Goal: Information Seeking & Learning: Learn about a topic

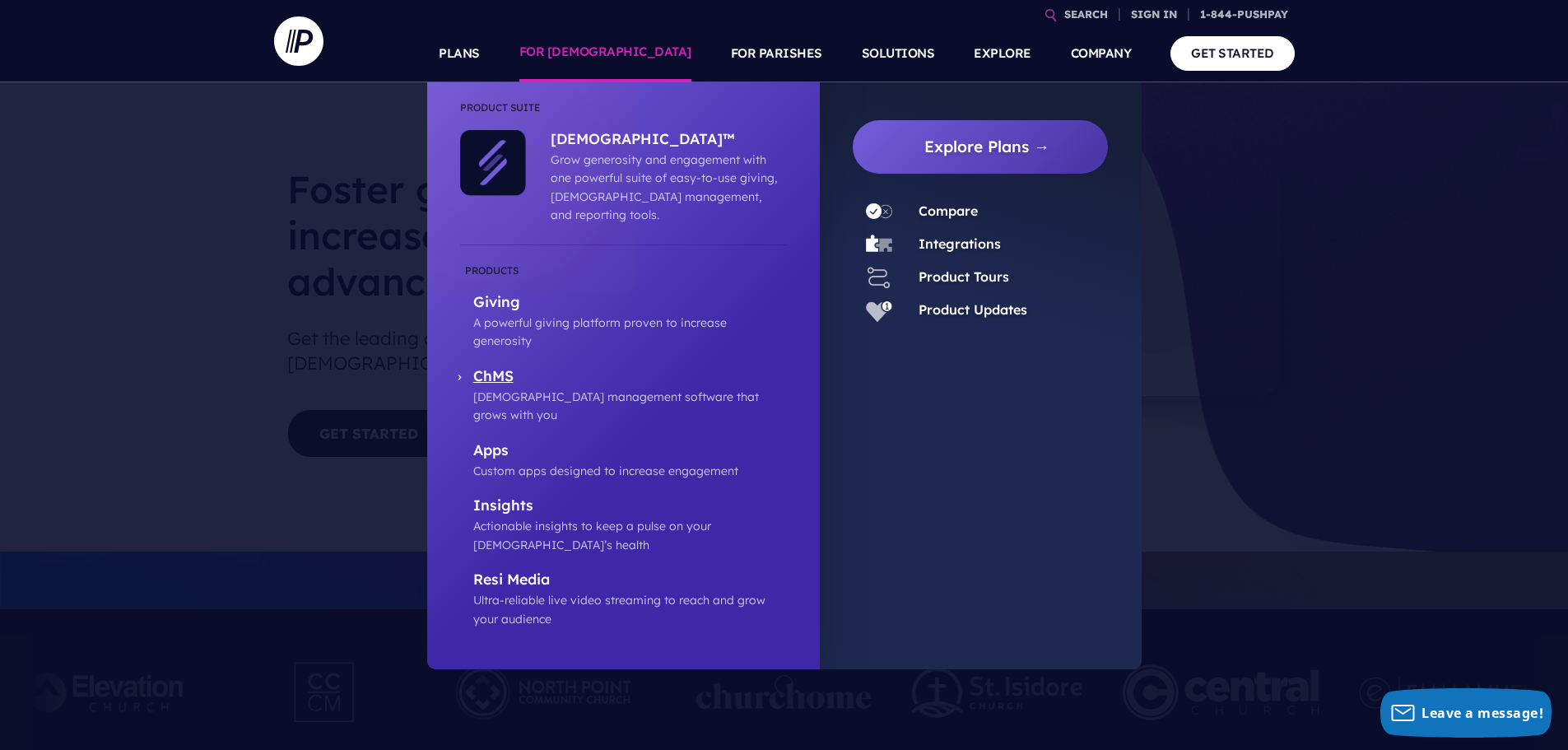
click at [566, 387] on p "[DEMOGRAPHIC_DATA] management software that grows with you" at bounding box center [630, 406] width 313 height 37
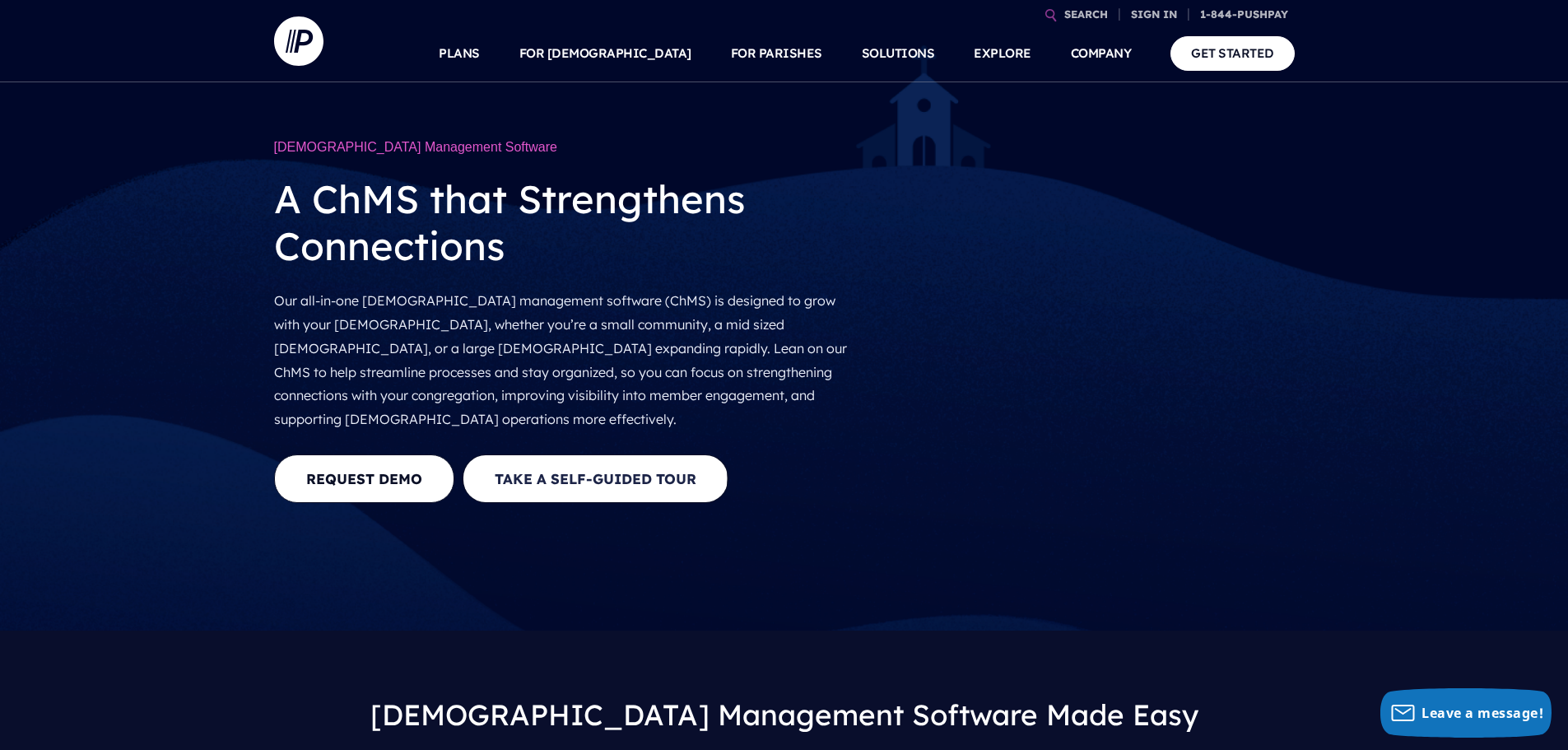
click at [617, 454] on button "Take a Self-guided Tour" at bounding box center [596, 478] width 266 height 48
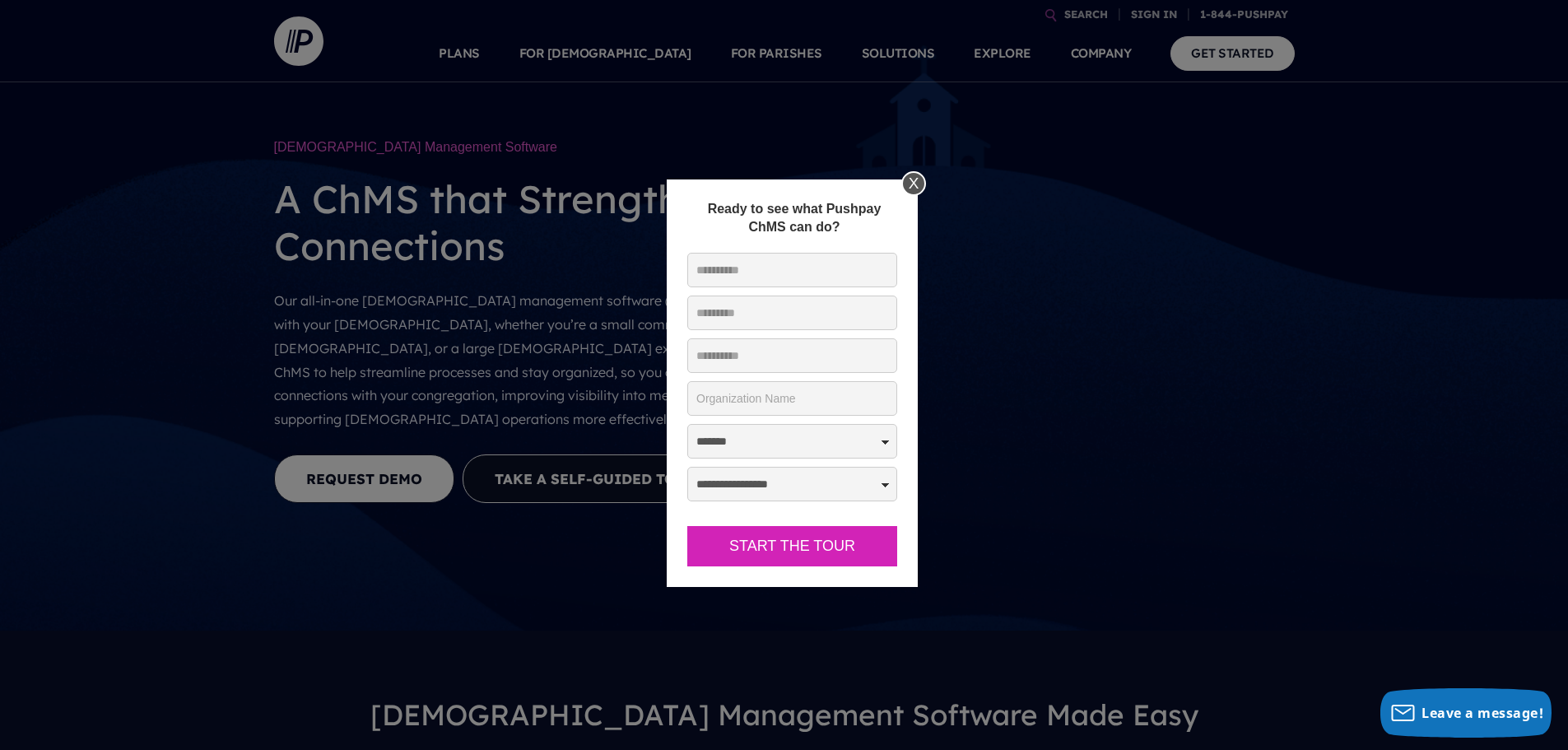
click at [911, 182] on div "X" at bounding box center [914, 184] width 25 height 25
